Goal: Information Seeking & Learning: Find specific fact

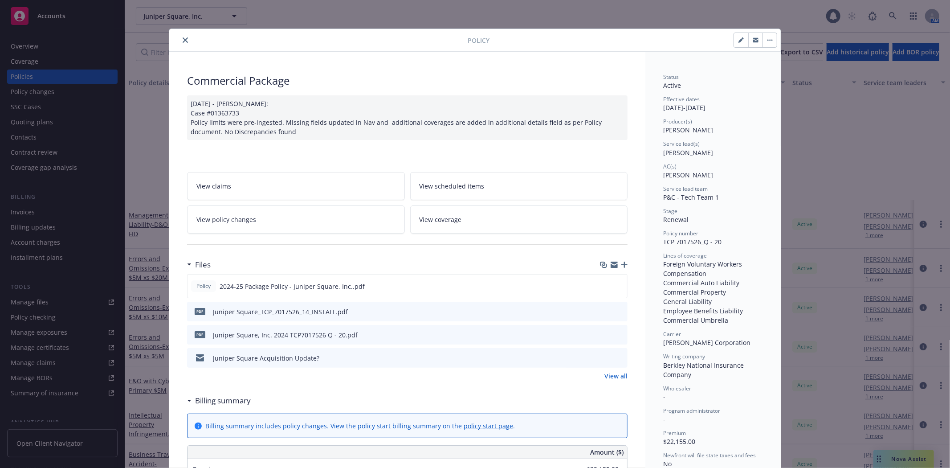
scroll to position [27, 0]
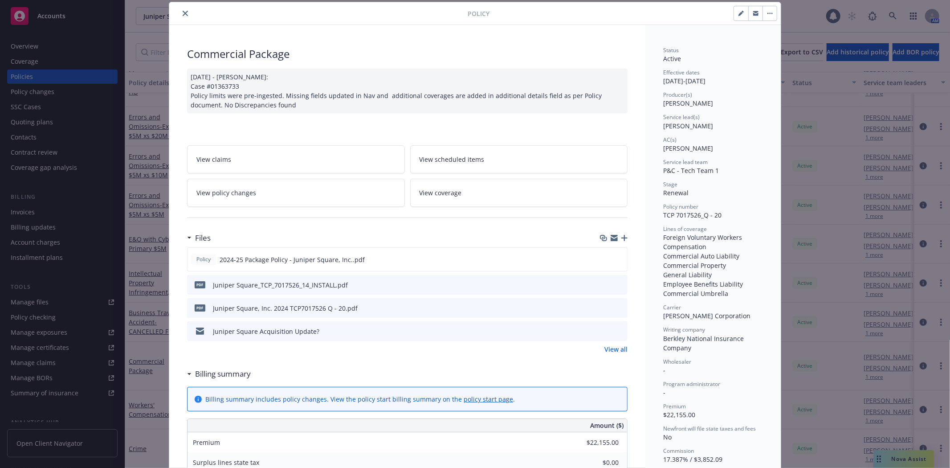
click at [184, 12] on button "close" at bounding box center [185, 13] width 11 height 11
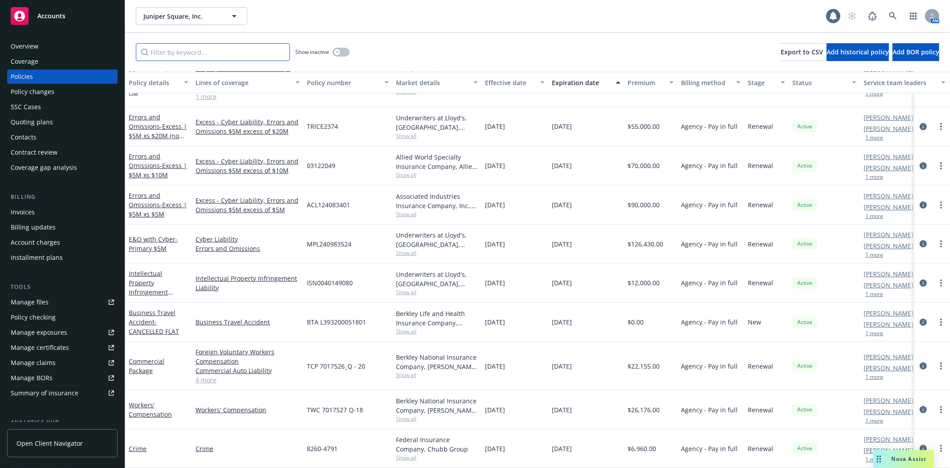
click at [175, 54] on input "Filter by keyword..." at bounding box center [213, 52] width 154 height 18
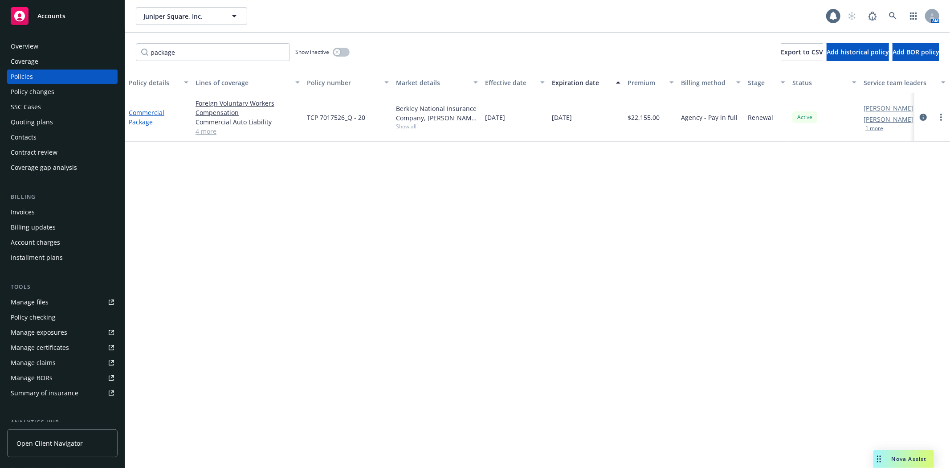
click at [136, 123] on link "Commercial Package" at bounding box center [147, 117] width 36 height 18
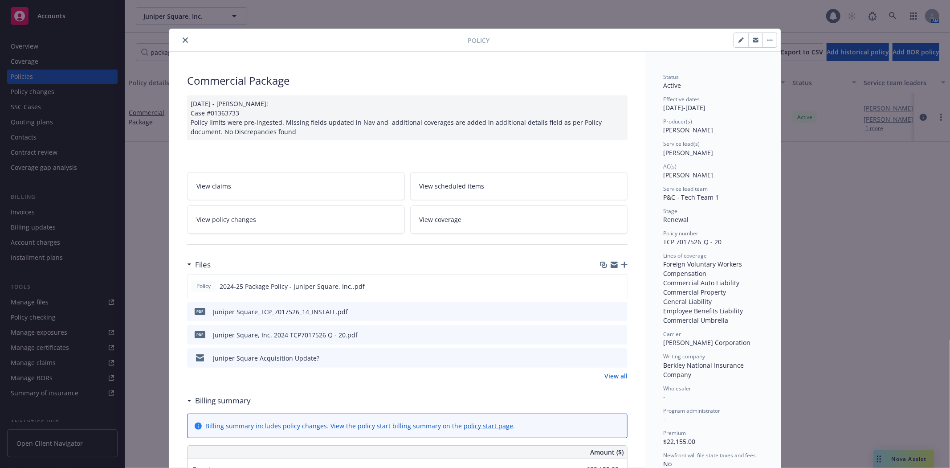
scroll to position [27, 0]
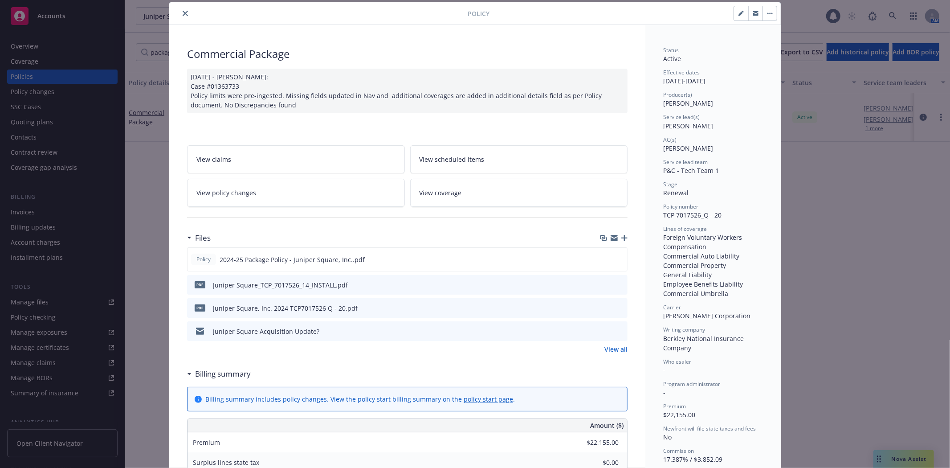
click at [615, 328] on icon "preview file" at bounding box center [619, 330] width 8 height 6
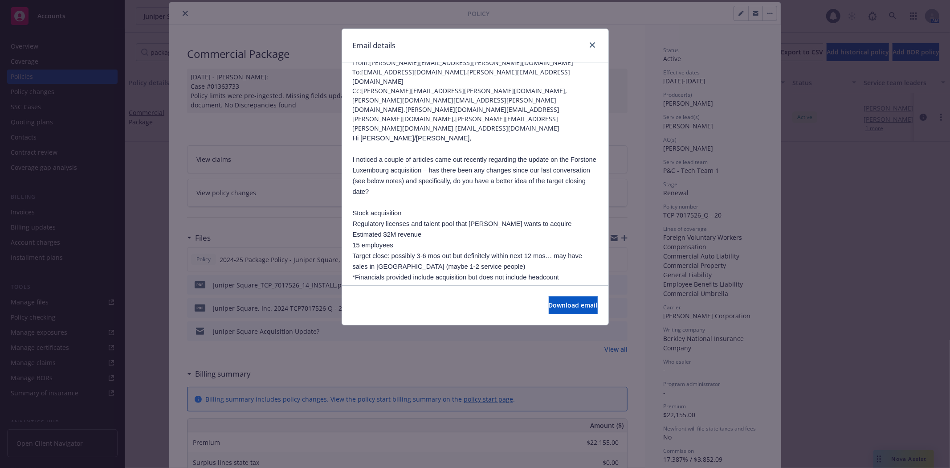
scroll to position [0, 0]
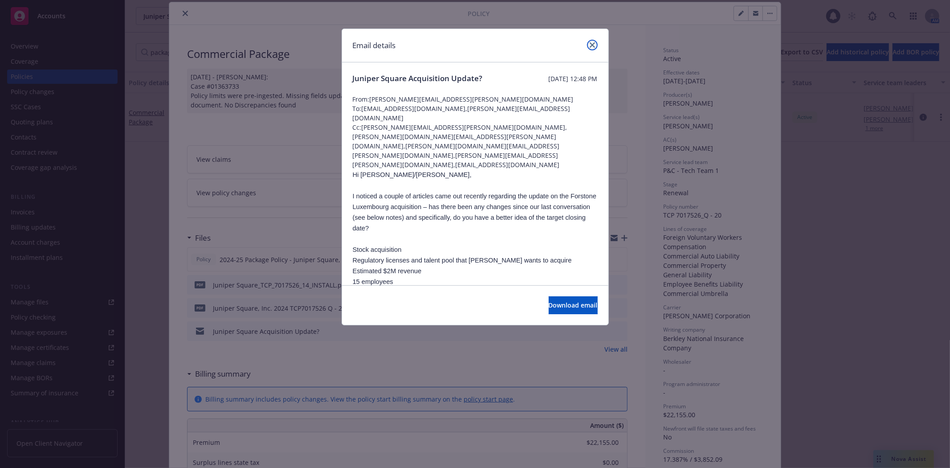
click at [590, 46] on icon "close" at bounding box center [592, 44] width 5 height 5
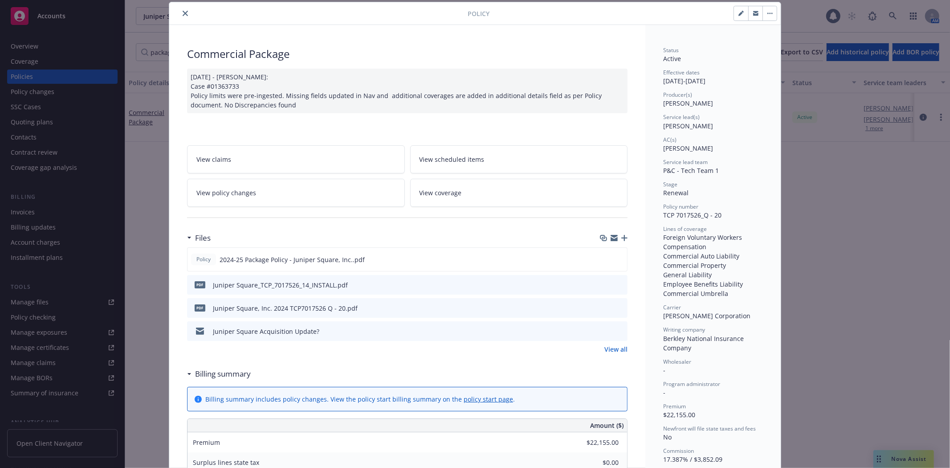
click at [183, 12] on icon "close" at bounding box center [185, 13] width 5 height 5
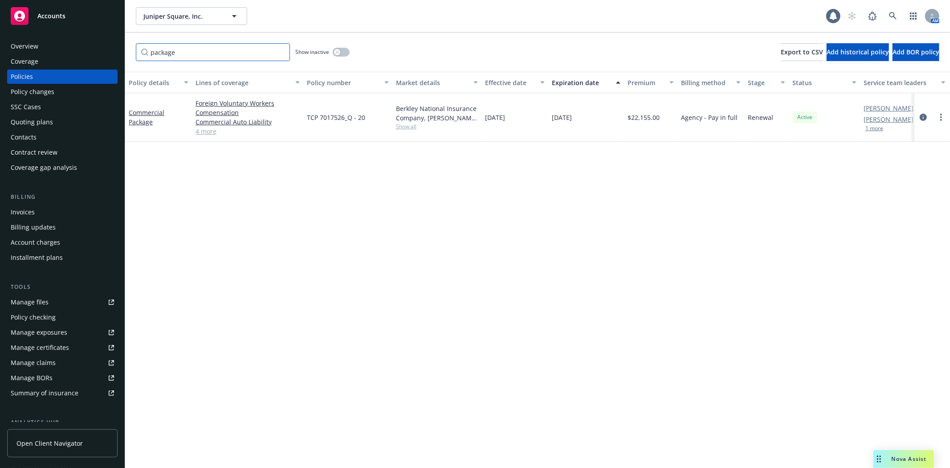
drag, startPoint x: 196, startPoint y: 56, endPoint x: 48, endPoint y: 51, distance: 148.8
click at [48, 51] on div "Accounts Overview Coverage Policies Policy changes SSC Cases Quoting plans Cont…" at bounding box center [475, 234] width 950 height 468
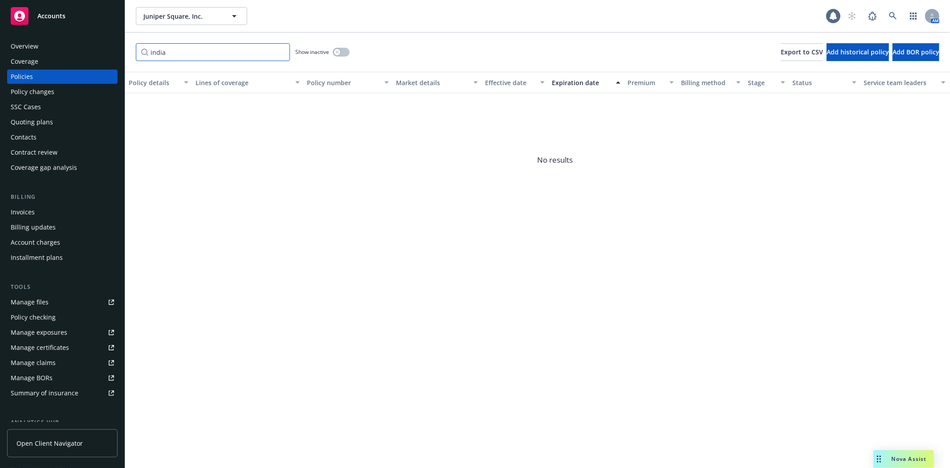
type input "india"
click at [59, 299] on link "Manage files" at bounding box center [62, 302] width 110 height 14
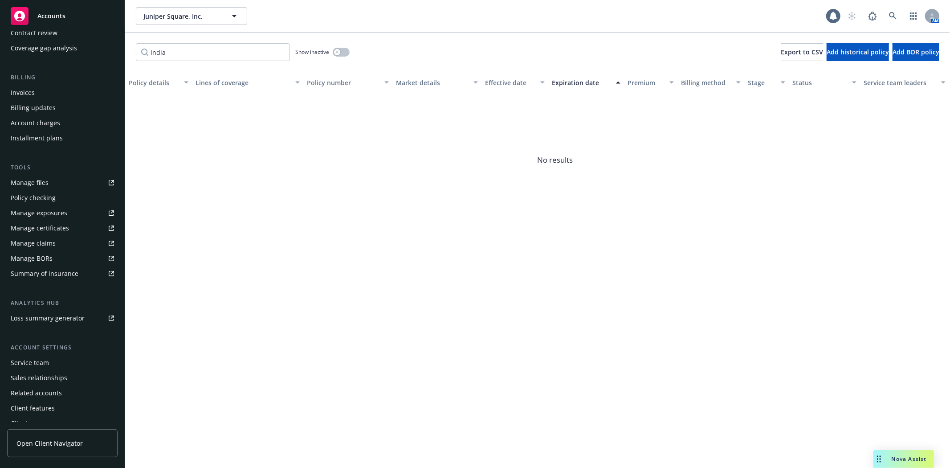
scroll to position [127, 0]
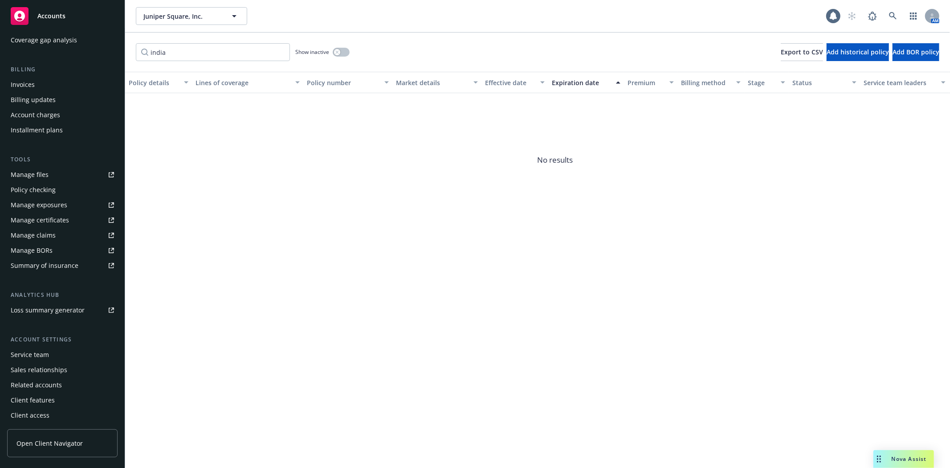
click at [55, 353] on div "Service team" at bounding box center [62, 354] width 103 height 14
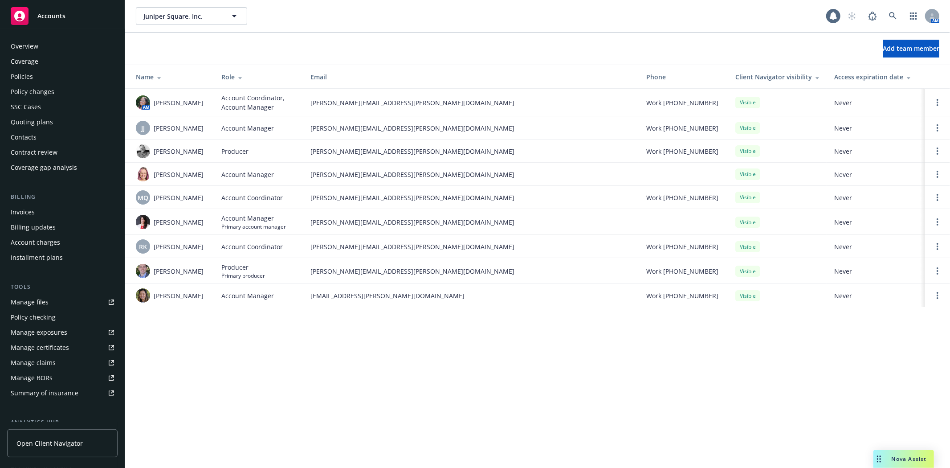
click at [45, 76] on div "Policies" at bounding box center [62, 76] width 103 height 14
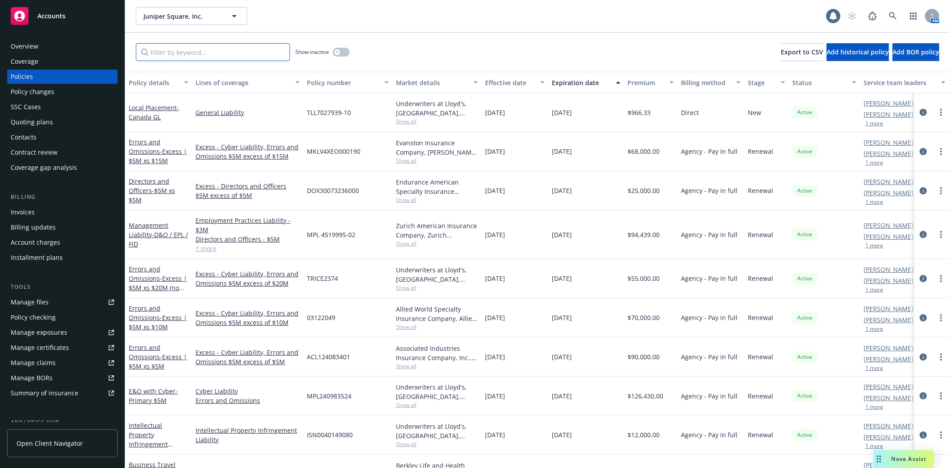
click at [195, 52] on input "Filter by keyword..." at bounding box center [213, 52] width 154 height 18
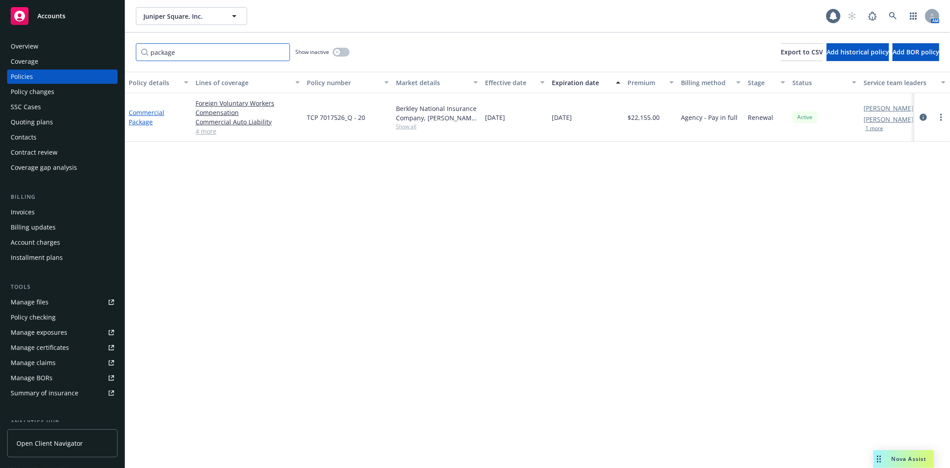
type input "package"
click at [151, 113] on link "Commercial Package" at bounding box center [147, 117] width 36 height 18
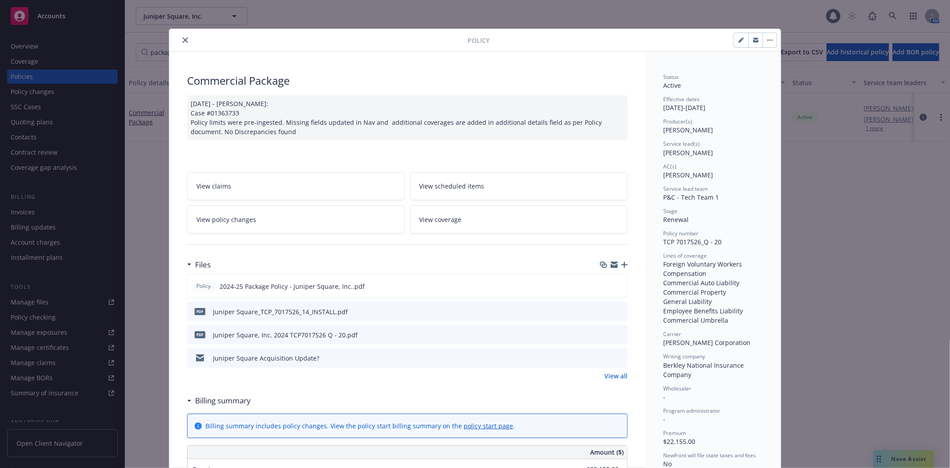
click at [618, 357] on icon "preview file" at bounding box center [619, 357] width 8 height 6
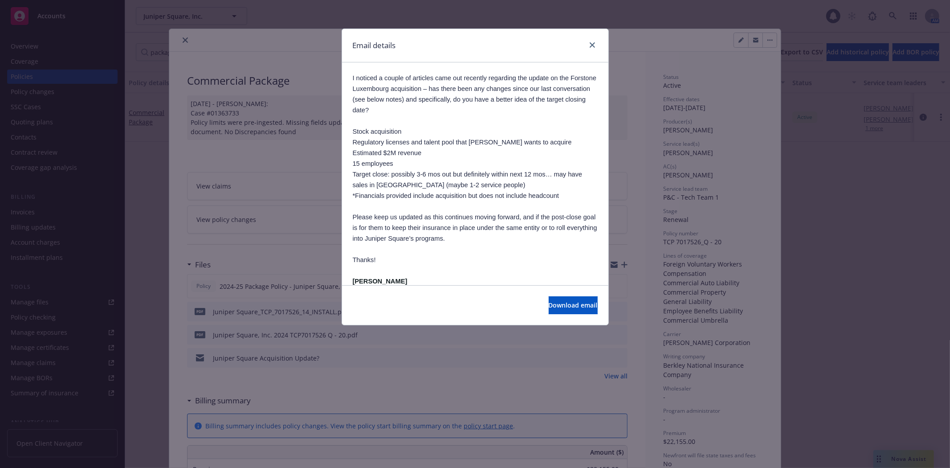
scroll to position [265, 0]
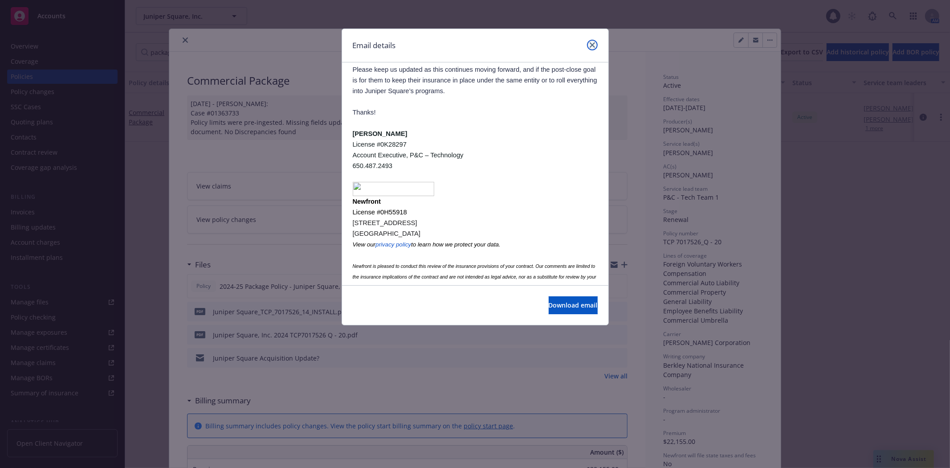
click at [593, 48] on link "close" at bounding box center [592, 45] width 11 height 11
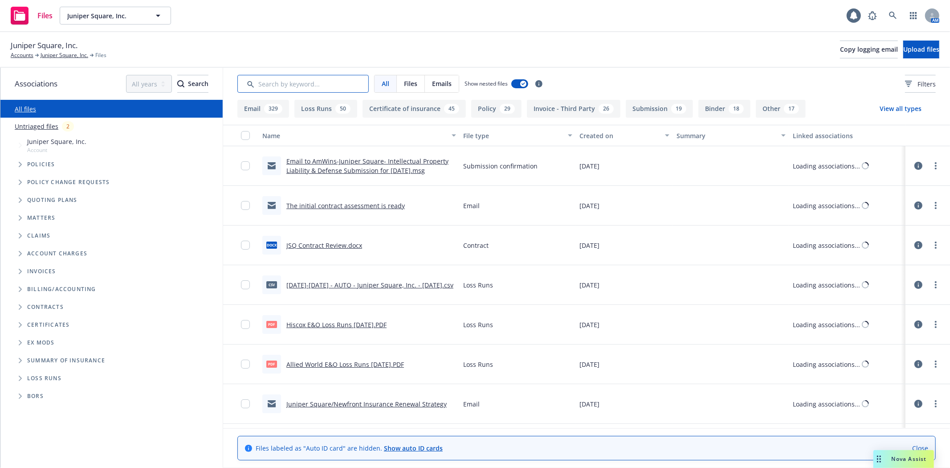
click at [263, 84] on input "Search by keyword..." at bounding box center [302, 84] width 131 height 18
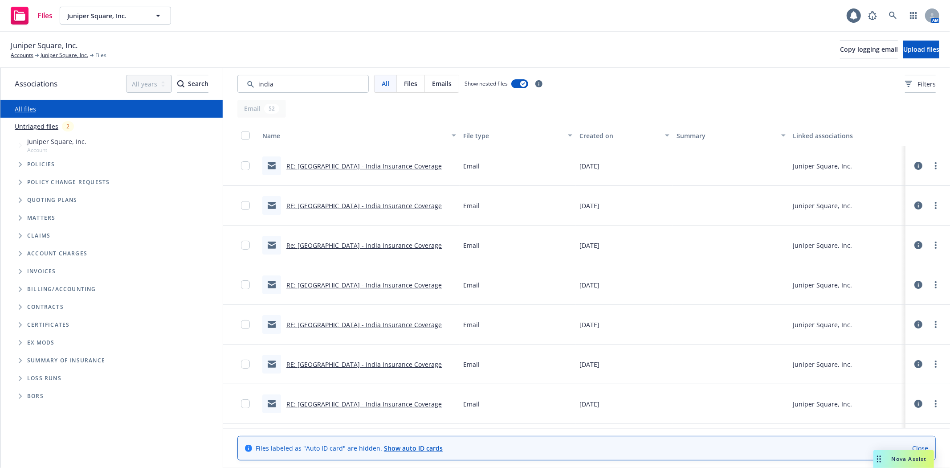
click at [376, 163] on link "RE: [GEOGRAPHIC_DATA] - India Insurance Coverage" at bounding box center [363, 166] width 155 height 8
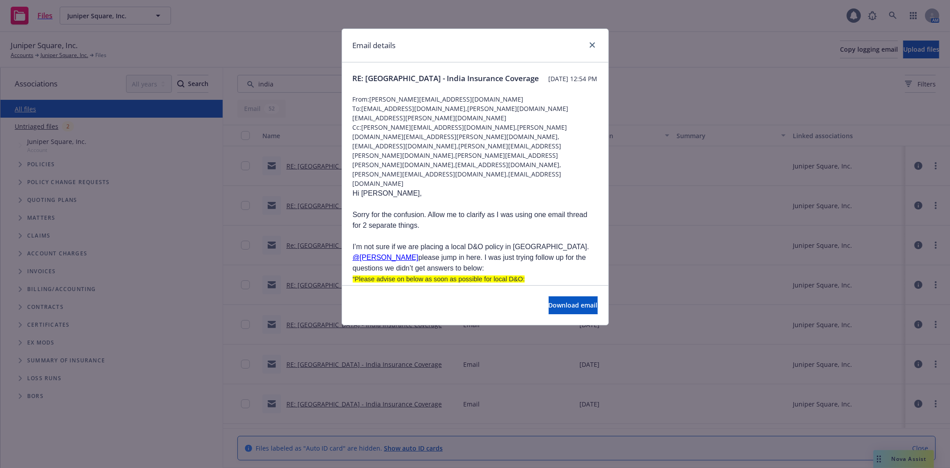
scroll to position [223, 0]
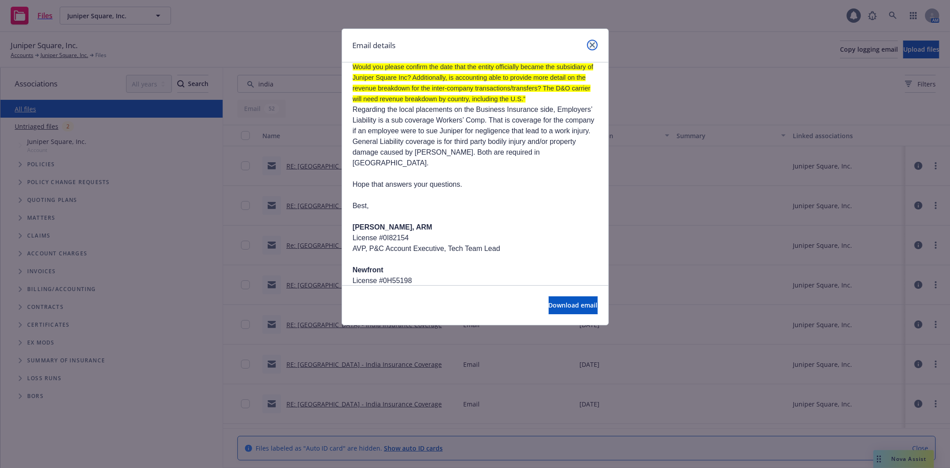
click at [588, 45] on link "close" at bounding box center [592, 45] width 11 height 11
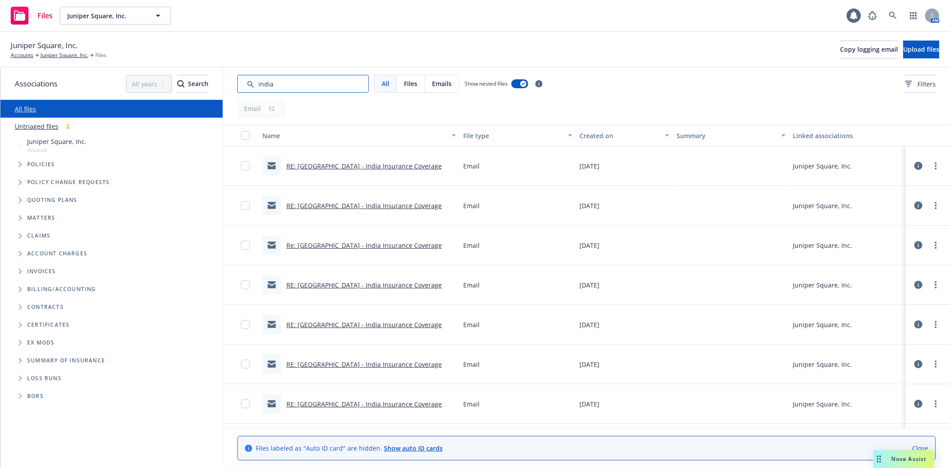
drag, startPoint x: 303, startPoint y: 85, endPoint x: 122, endPoint y: 73, distance: 182.0
click at [122, 73] on div "Associations All years 2027 2026 2025 2024 2023 2022 2021 2020 2019 2018 2017 2…" at bounding box center [475, 268] width 950 height 400
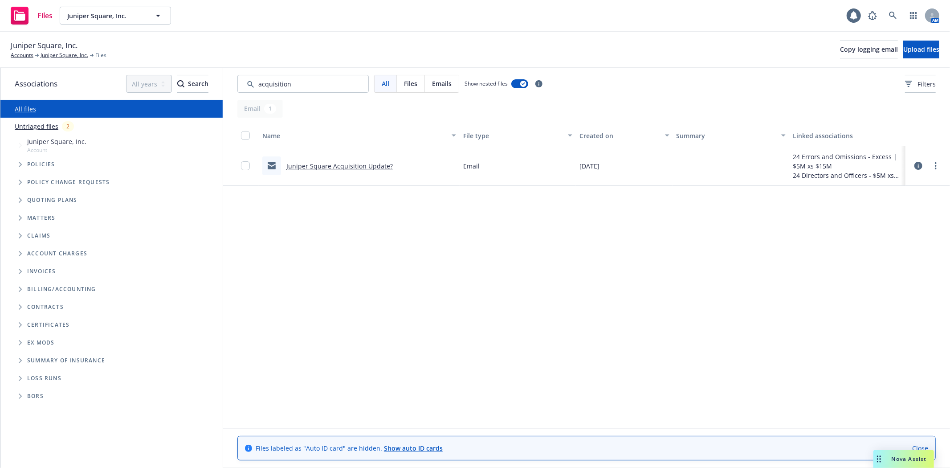
click at [311, 163] on link "Juniper Square Acquisition Update?" at bounding box center [339, 166] width 106 height 8
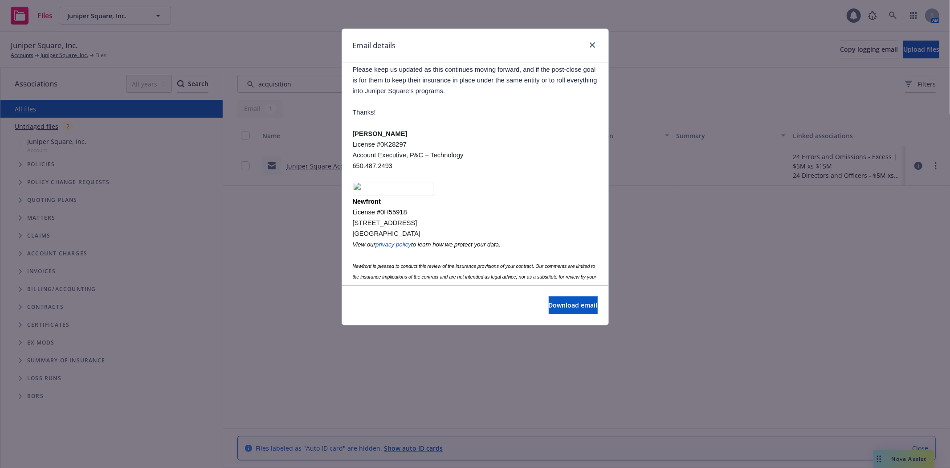
scroll to position [0, 0]
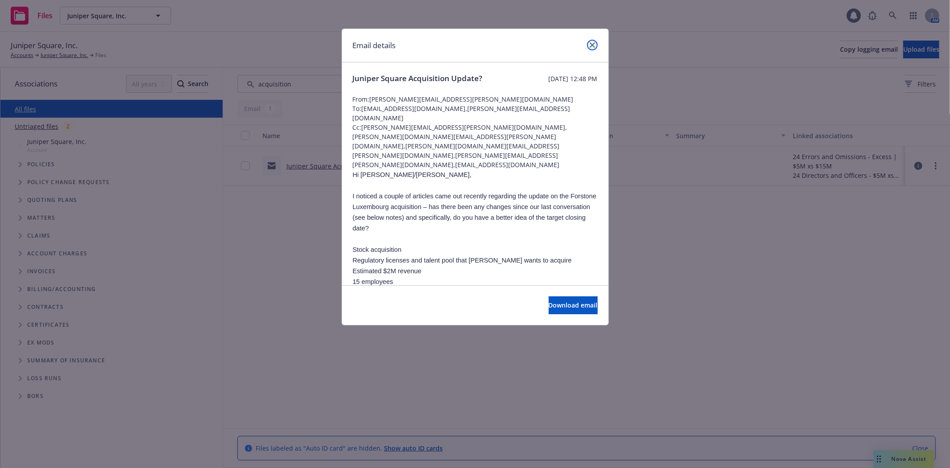
click at [592, 45] on icon "close" at bounding box center [592, 44] width 5 height 5
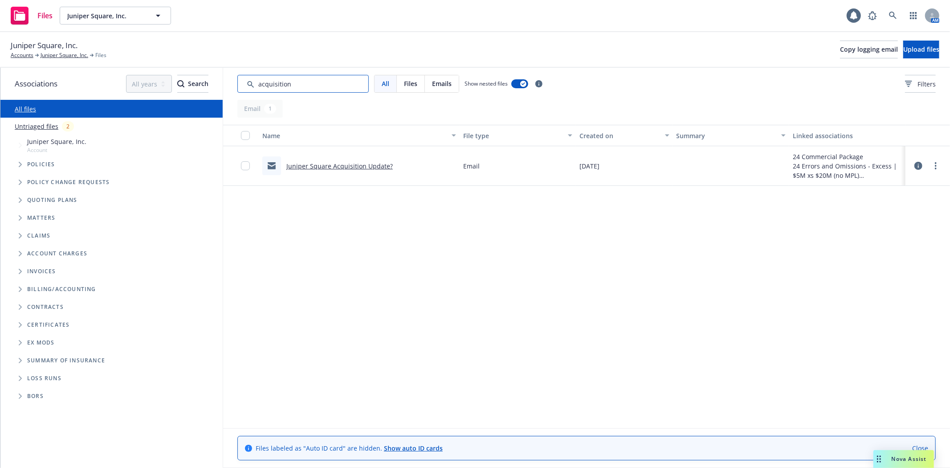
click at [302, 79] on input "Search by keyword..." at bounding box center [302, 84] width 131 height 18
drag, startPoint x: 287, startPoint y: 83, endPoint x: 163, endPoint y: 57, distance: 126.1
click at [176, 67] on div "Juniper Square, Inc. Accounts Juniper Square, Inc. Files Copy logging email Upl…" at bounding box center [475, 250] width 950 height 436
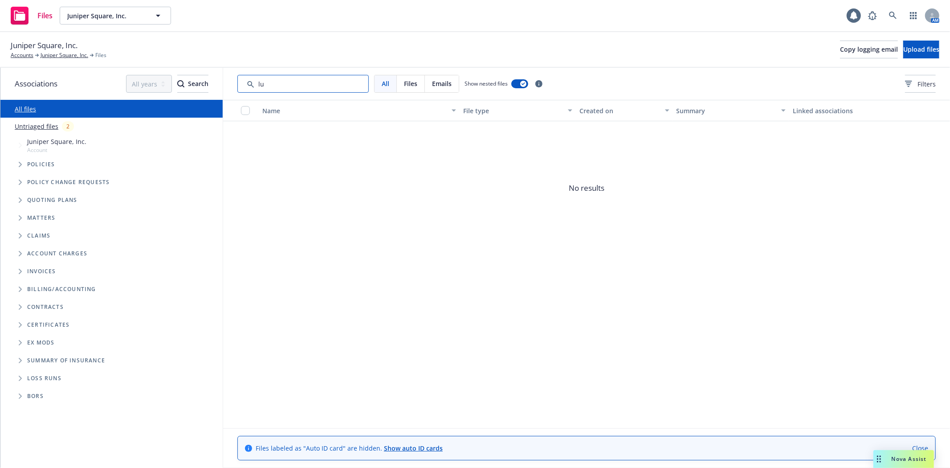
type input "l"
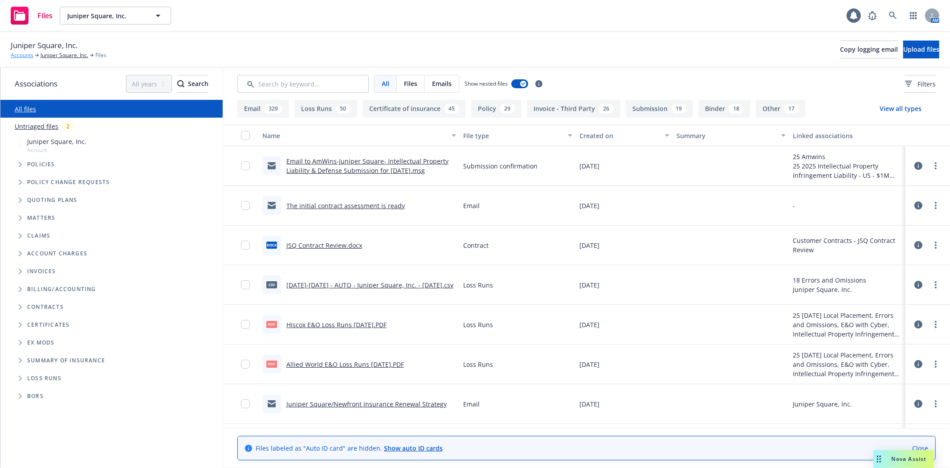
click at [32, 56] on link "Accounts" at bounding box center [22, 55] width 23 height 8
